Goal: Understand process/instructions: Learn how to perform a task or action

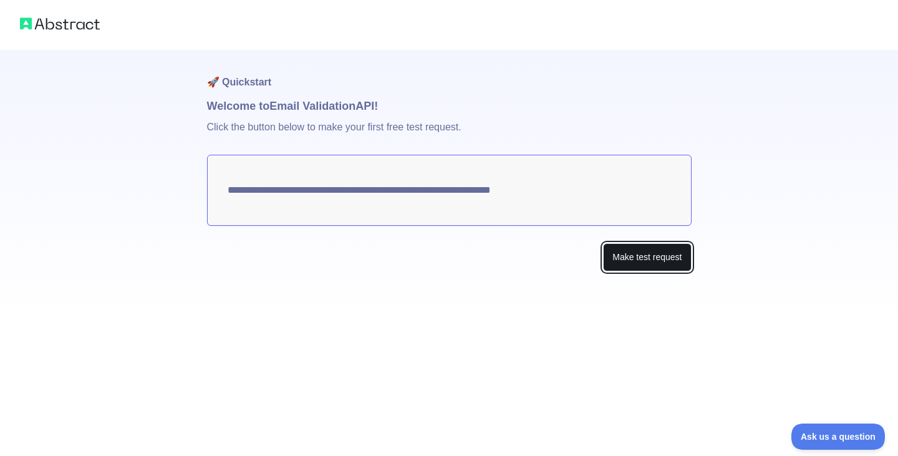
click at [657, 256] on button "Make test request" at bounding box center [647, 257] width 88 height 28
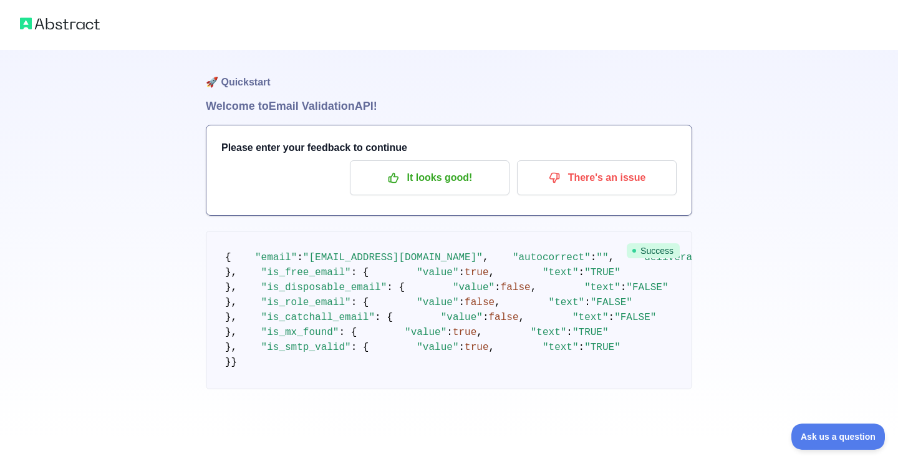
click at [226, 258] on span "{" at bounding box center [228, 257] width 6 height 11
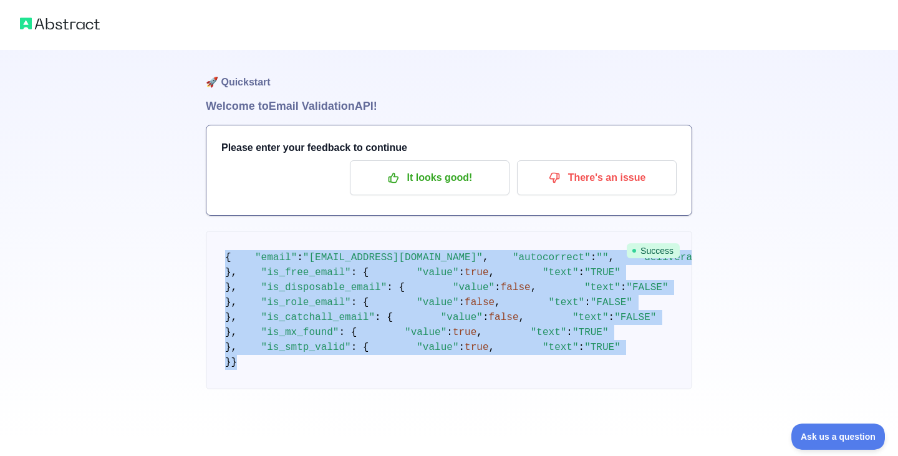
drag, startPoint x: 226, startPoint y: 258, endPoint x: 339, endPoint y: 438, distance: 212.2
click at [339, 438] on div "🚀 Quickstart Welcome to Email Validation API! Please enter your feedback to con…" at bounding box center [449, 228] width 898 height 456
copy code "{ "email" : "[EMAIL_ADDRESS][DOMAIN_NAME]" , "autocorrect" : "" , "deliverabili…"
